Goal: Transaction & Acquisition: Purchase product/service

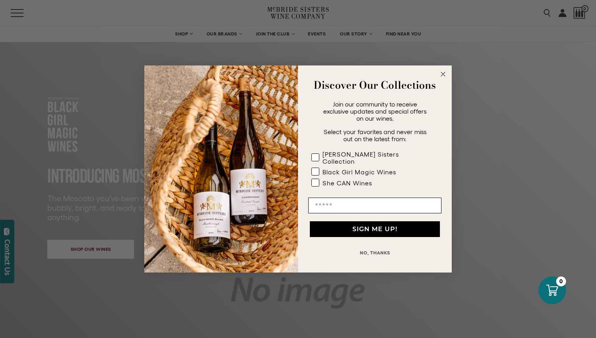
click at [442, 76] on icon "Close dialog" at bounding box center [443, 74] width 4 height 4
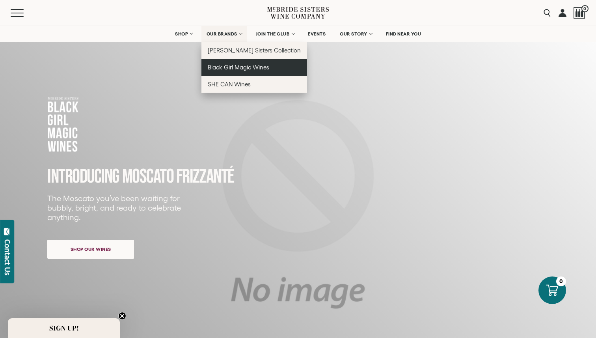
click at [229, 66] on span "Black Girl Magic Wines" at bounding box center [239, 67] width 62 height 7
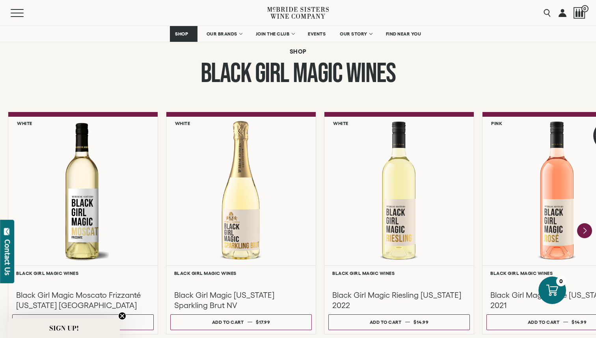
scroll to position [625, 0]
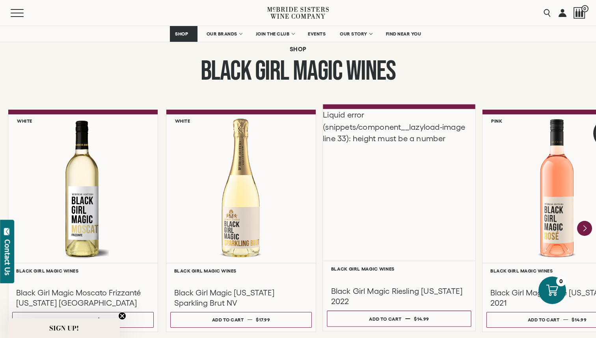
click at [390, 203] on div "Liquid error (snippets/component__lazyload-image line 33): height must be a num…" at bounding box center [399, 185] width 153 height 152
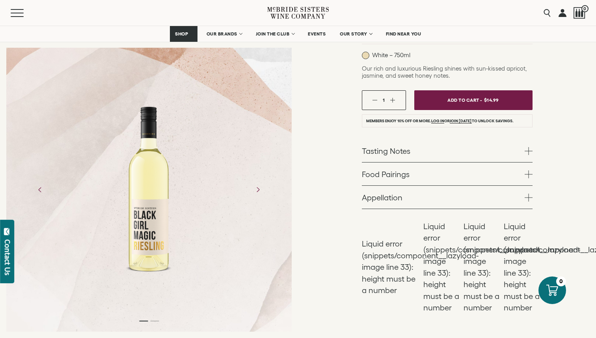
scroll to position [125, 0]
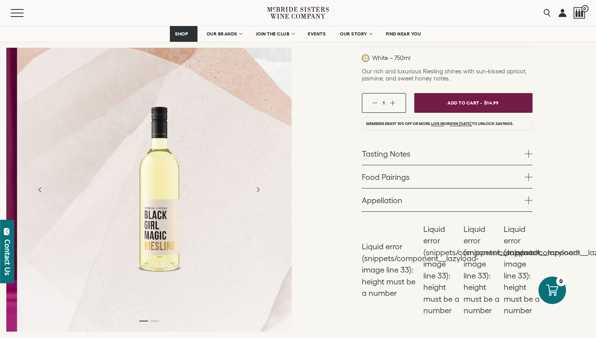
click at [218, 119] on div at bounding box center [159, 189] width 285 height 177
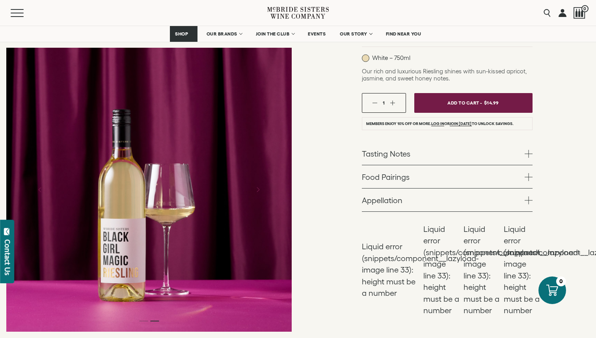
scroll to position [128, 0]
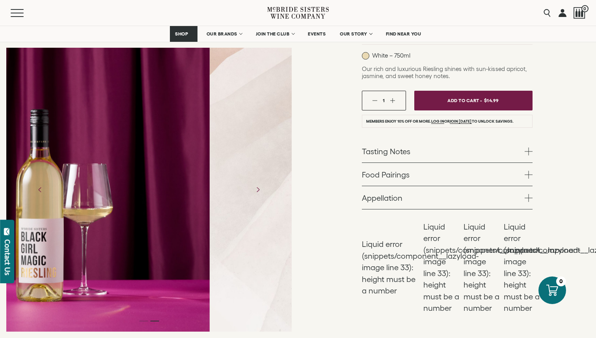
click at [107, 168] on div at bounding box center [66, 190] width 285 height 284
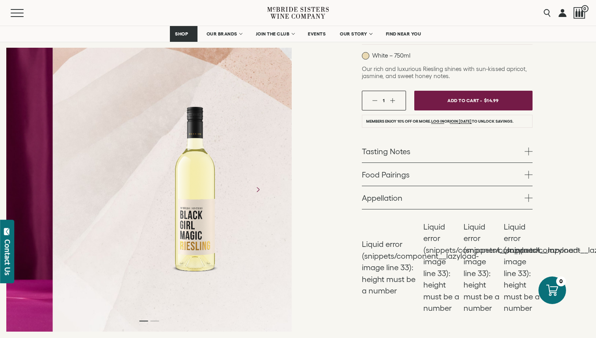
click at [198, 180] on div at bounding box center [196, 189] width 62 height 177
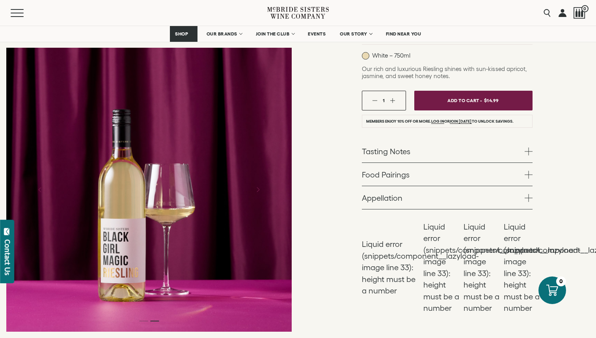
click at [141, 173] on div at bounding box center [148, 190] width 285 height 284
click at [130, 192] on div at bounding box center [148, 190] width 285 height 284
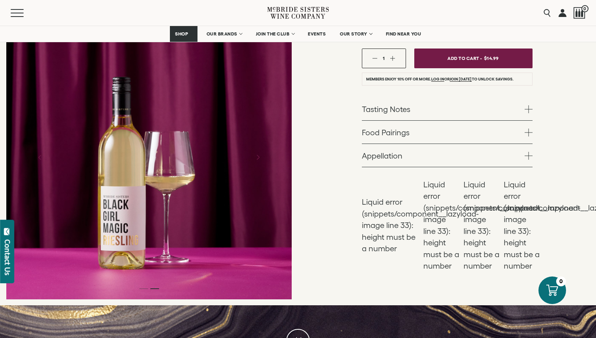
scroll to position [0, 0]
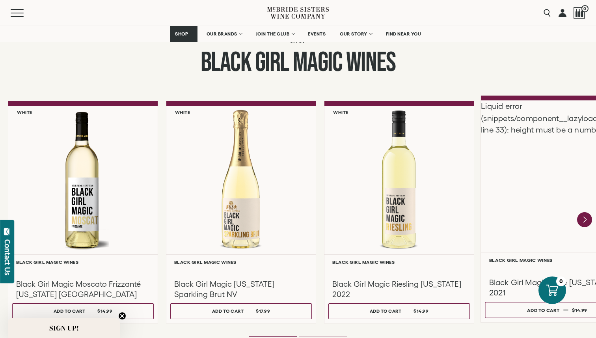
scroll to position [634, 0]
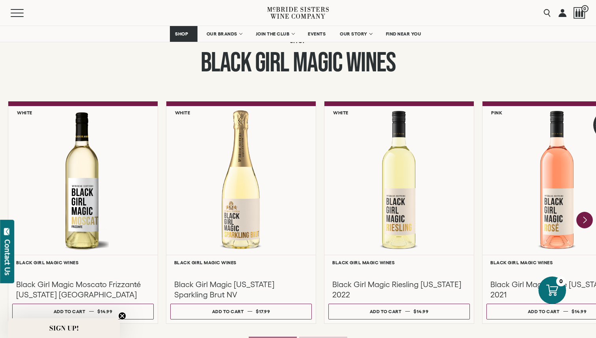
click at [584, 220] on icon "Next" at bounding box center [585, 220] width 3 height 6
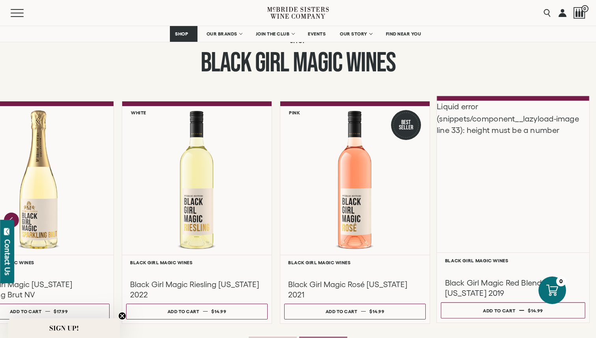
click at [524, 202] on div "Liquid error (snippets/component__lazyload-image line 33): height must be a num…" at bounding box center [513, 177] width 153 height 152
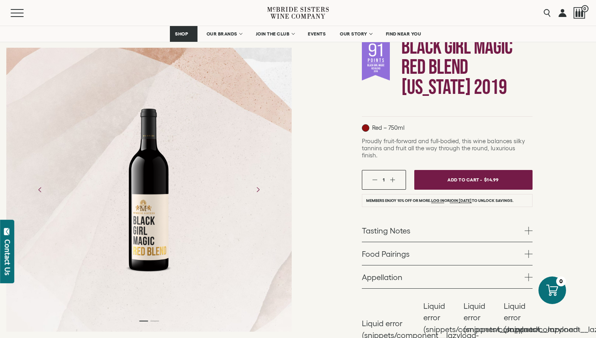
scroll to position [83, 0]
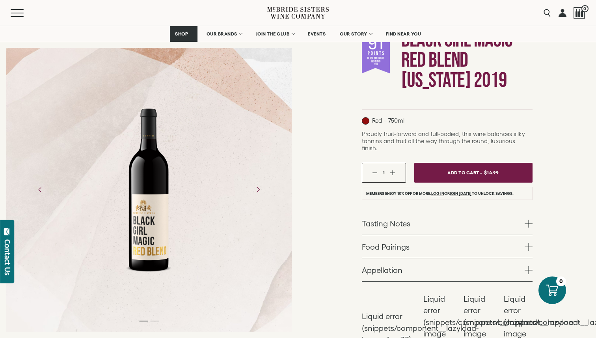
click at [255, 183] on icon "Next" at bounding box center [258, 190] width 14 height 14
